Goal: Information Seeking & Learning: Find specific fact

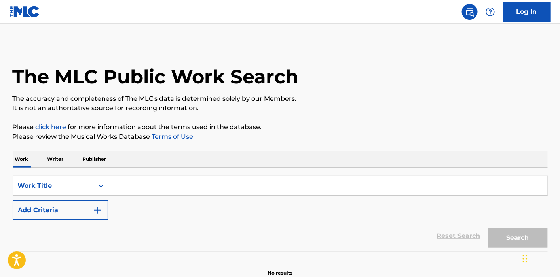
click at [155, 186] on input "Search Form" at bounding box center [327, 185] width 439 height 19
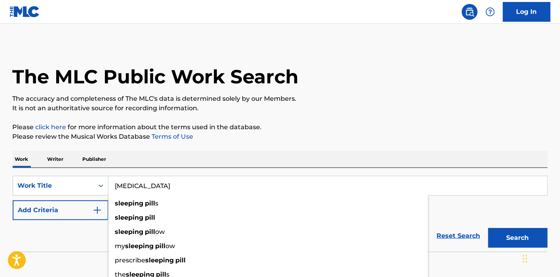
type input "[MEDICAL_DATA]"
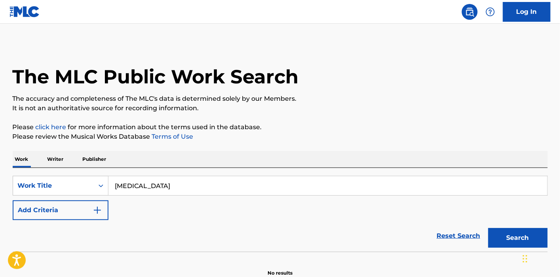
click at [359, 81] on div "The MLC Public Work Search" at bounding box center [280, 73] width 535 height 58
click at [53, 217] on button "Add Criteria" at bounding box center [61, 211] width 96 height 20
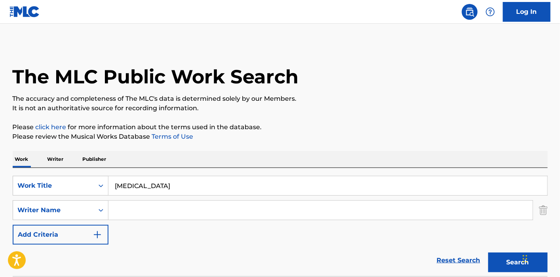
click at [127, 210] on input "Search Form" at bounding box center [320, 210] width 424 height 19
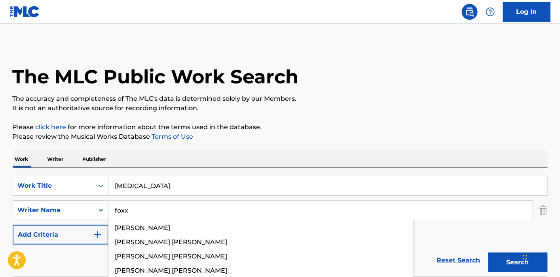
type input "foxx"
click at [488, 253] on button "Search" at bounding box center [517, 263] width 59 height 20
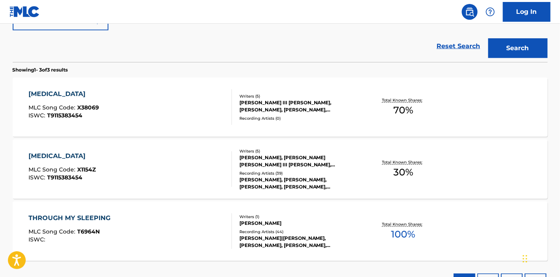
scroll to position [220, 0]
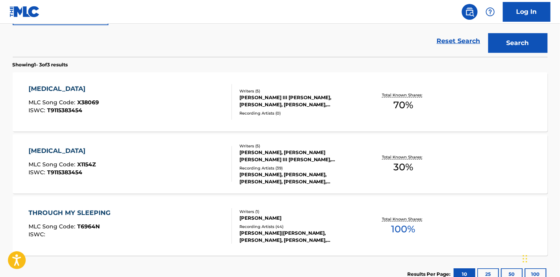
click at [196, 99] on div "[MEDICAL_DATA] MLC Song Code : X38069 ISWC : T9115383454" at bounding box center [129, 102] width 203 height 36
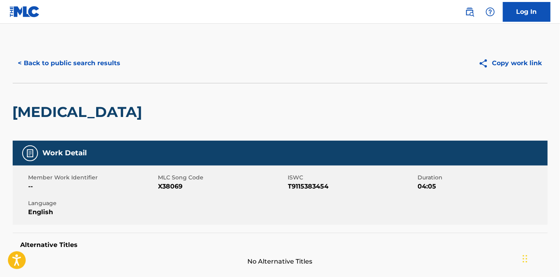
click at [36, 62] on button "< Back to public search results" at bounding box center [70, 63] width 114 height 20
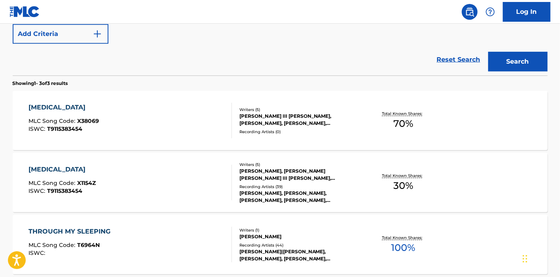
scroll to position [133, 0]
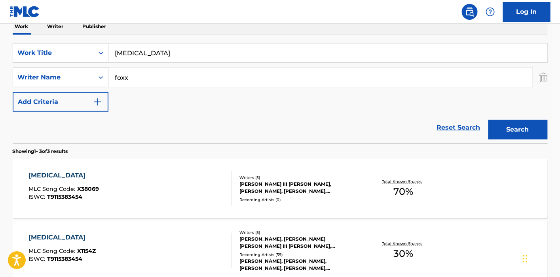
click at [310, 249] on div "[PERSON_NAME], [PERSON_NAME] [PERSON_NAME] III [PERSON_NAME], [PERSON_NAME], [P…" at bounding box center [298, 243] width 119 height 14
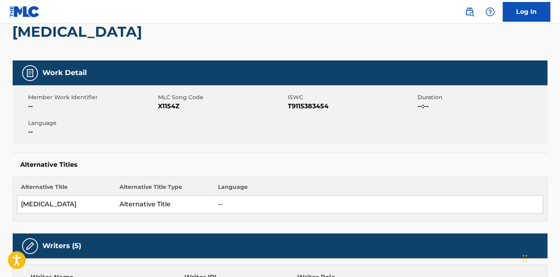
scroll to position [263, 0]
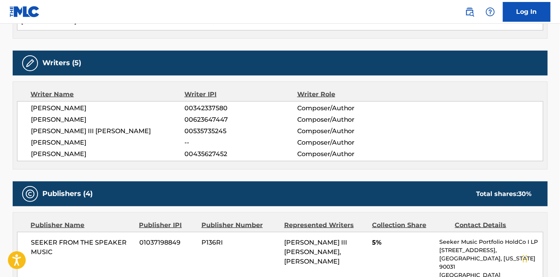
drag, startPoint x: 107, startPoint y: 106, endPoint x: 20, endPoint y: 107, distance: 87.4
click at [20, 107] on div "[PERSON_NAME] 00342337580 Composer/Author [PERSON_NAME] 00623647447 Composer/Au…" at bounding box center [280, 131] width 526 height 60
copy span "[PERSON_NAME]"
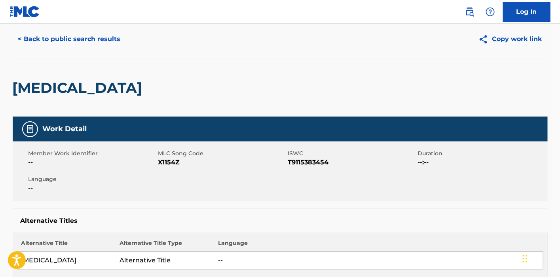
scroll to position [0, 0]
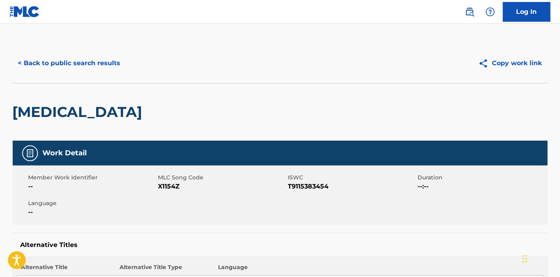
click at [49, 61] on button "< Back to public search results" at bounding box center [70, 63] width 114 height 20
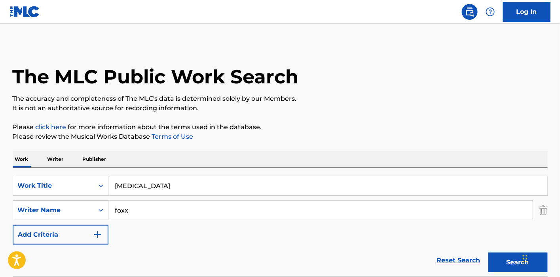
scroll to position [133, 0]
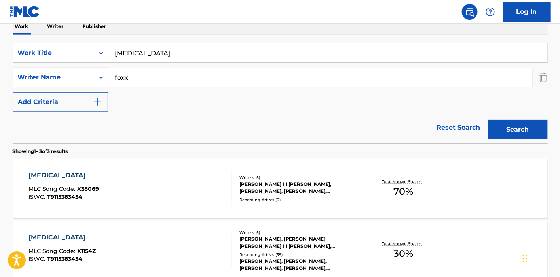
click at [51, 28] on p "Writer" at bounding box center [55, 26] width 21 height 17
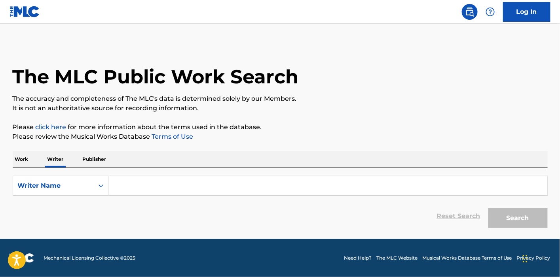
drag, startPoint x: 149, startPoint y: 201, endPoint x: 155, endPoint y: 194, distance: 8.7
click at [149, 201] on div "Reset Search Search" at bounding box center [280, 217] width 535 height 32
click at [161, 181] on input "Search Form" at bounding box center [327, 185] width 439 height 19
paste input "[PERSON_NAME]"
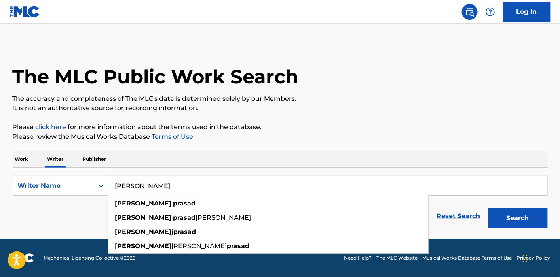
type input "[PERSON_NAME]"
click at [505, 219] on button "Search" at bounding box center [517, 218] width 59 height 20
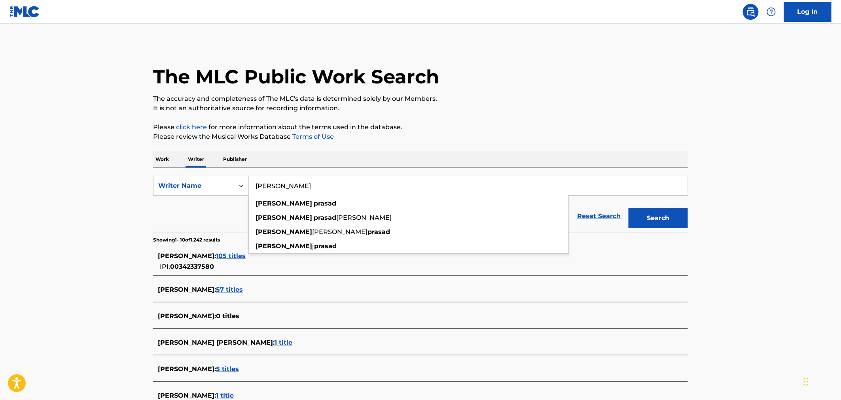
drag, startPoint x: 346, startPoint y: 180, endPoint x: 93, endPoint y: 192, distance: 254.2
click at [93, 192] on main "The MLC Public Work Search The accuracy and completeness of The MLC's data is d…" at bounding box center [420, 292] width 841 height 536
click at [155, 159] on p "Work" at bounding box center [162, 159] width 18 height 17
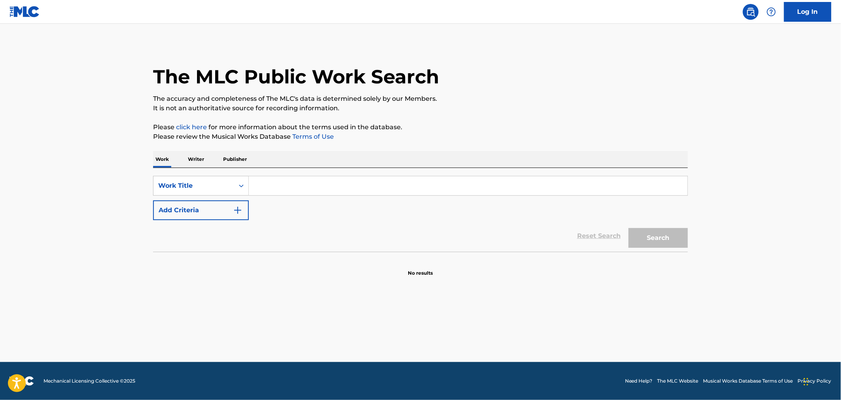
click at [318, 184] on input "Search Form" at bounding box center [468, 185] width 439 height 19
paste input "TU VAS SIN (fav)"
type input "TU VAS SIN (fav)"
click at [559, 236] on button "Search" at bounding box center [657, 238] width 59 height 20
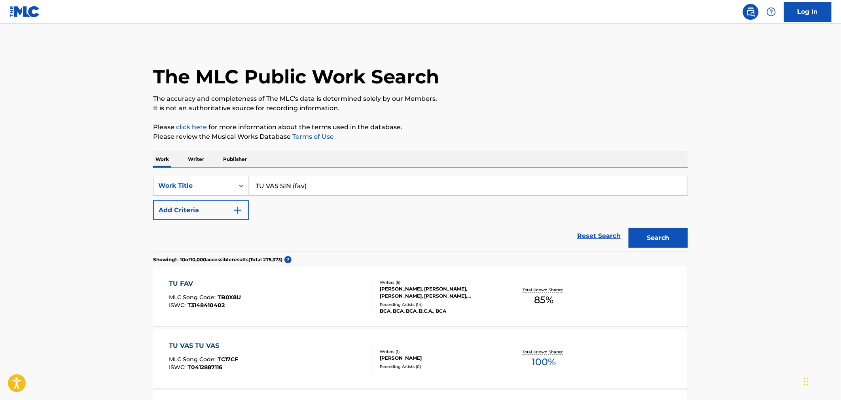
drag, startPoint x: 192, startPoint y: 160, endPoint x: 196, endPoint y: 160, distance: 4.4
click at [192, 160] on p "Writer" at bounding box center [195, 159] width 21 height 17
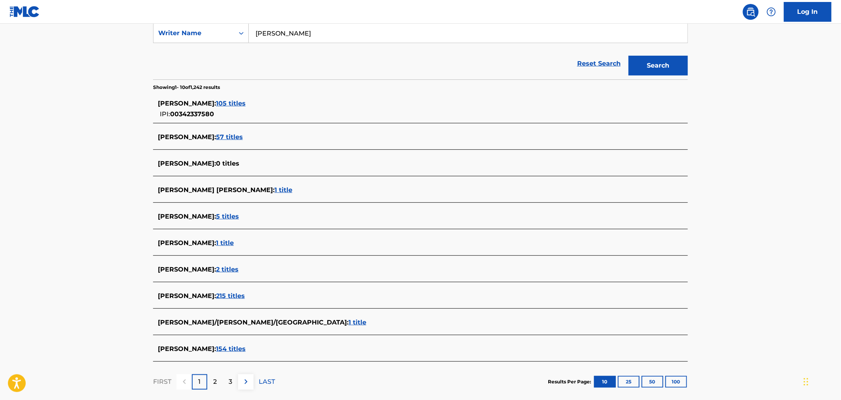
scroll to position [21, 0]
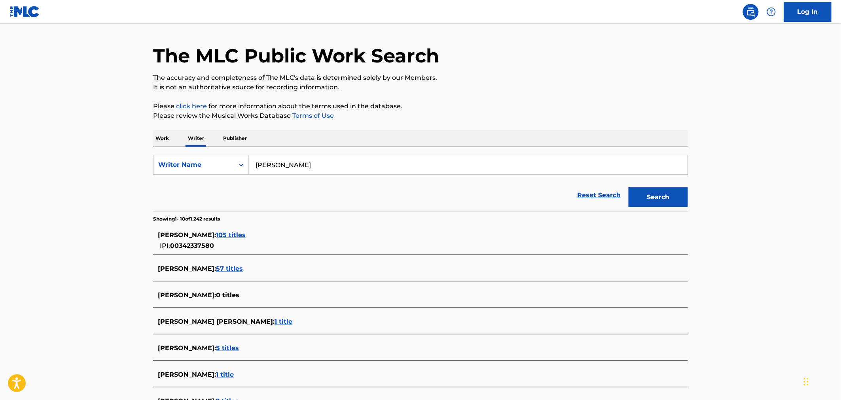
click at [239, 235] on span "105 titles" at bounding box center [231, 235] width 30 height 8
